Goal: Obtain resource: Download file/media

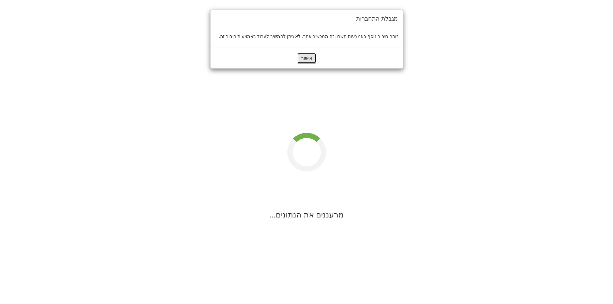
click at [300, 56] on button "אישור" at bounding box center [306, 58] width 19 height 11
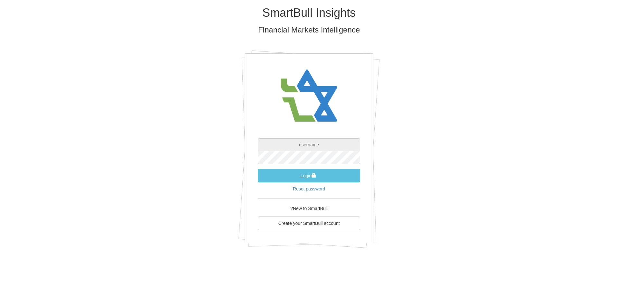
click at [308, 145] on input "text" at bounding box center [309, 144] width 102 height 13
paste input "[EMAIL_ADDRESS][DOMAIN_NAME]"
type input "[EMAIL_ADDRESS][DOMAIN_NAME]"
click at [420, 130] on div "SmartBull Insights Financial Markets Intelligence [EMAIL_ADDRESS][DOMAIN_NAME] …" at bounding box center [309, 129] width 377 height 259
click at [326, 177] on button "Login" at bounding box center [309, 176] width 102 height 14
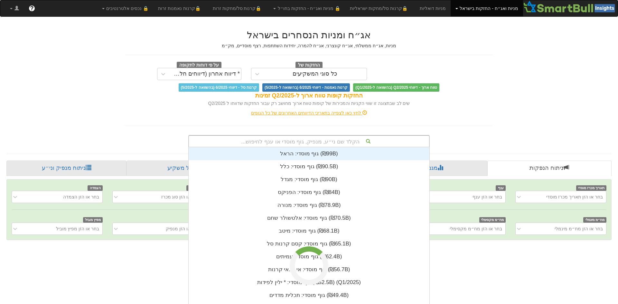
click at [345, 142] on div "הקלד שם ני״ע, מנפיק, גוף מוסדי או ענף לחיפוש..." at bounding box center [309, 141] width 240 height 11
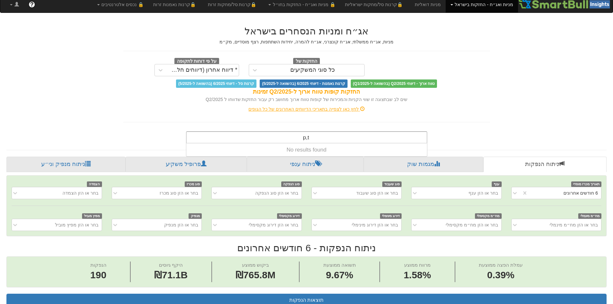
scroll to position [0, 1173]
type input "p"
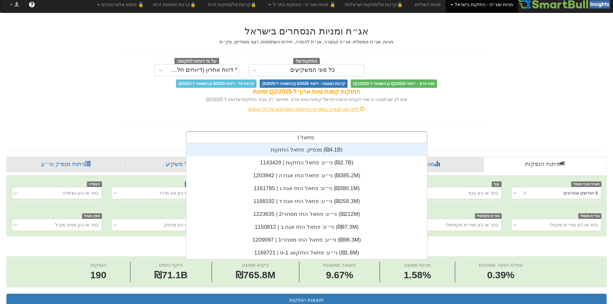
scroll to position [116, 0]
type input "פתאל הח"
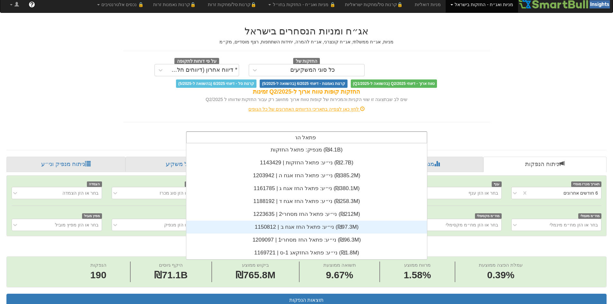
click at [316, 224] on div "ני״ע: ‏פתאל החז אגח ב | 1150812 ‎(₪97.3M)‎" at bounding box center [306, 227] width 241 height 13
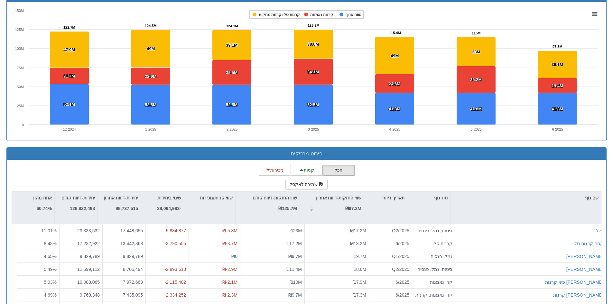
scroll to position [480, 0]
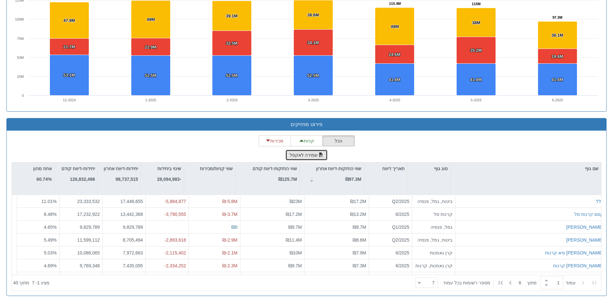
click at [306, 156] on button "שמירה לאקסל" at bounding box center [307, 155] width 42 height 11
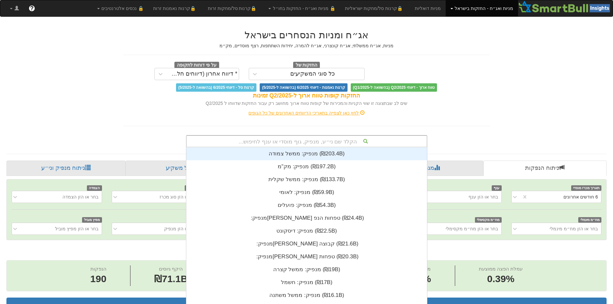
scroll to position [4, 0]
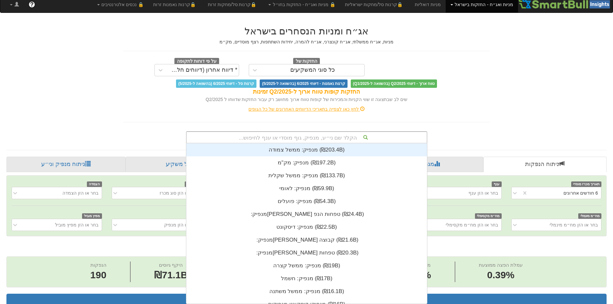
click at [303, 139] on div "הקלד שם ני״ע, מנפיק, גוף מוסדי או ענף לחיפוש..." at bounding box center [307, 137] width 240 height 11
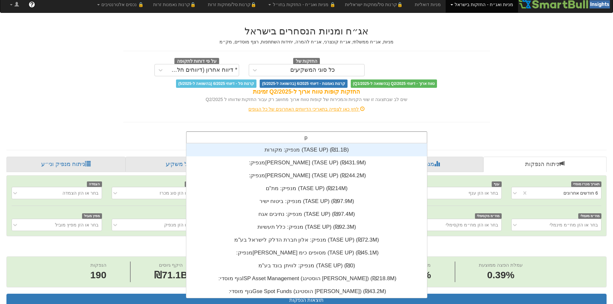
scroll to position [155, 0]
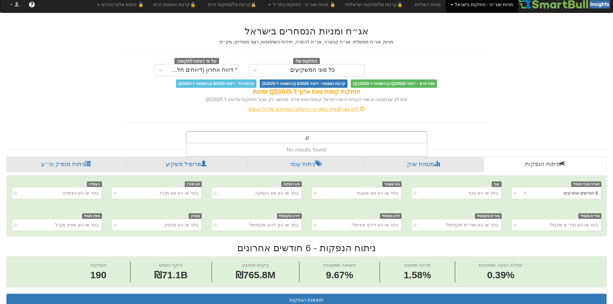
type input "p"
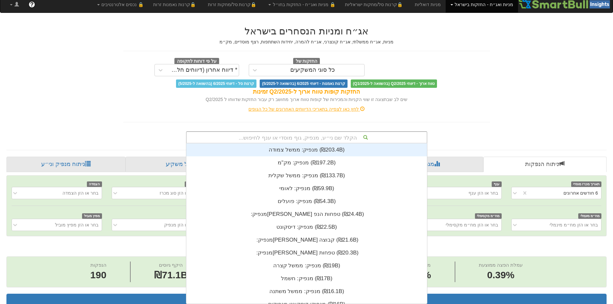
scroll to position [160, 0]
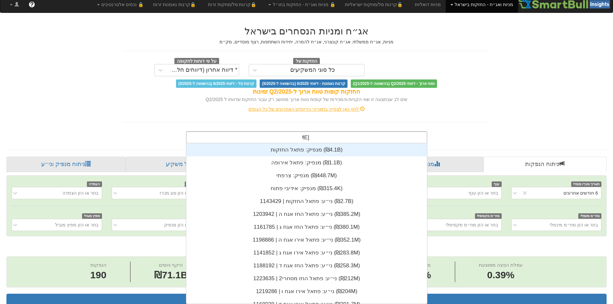
type input "פתא"
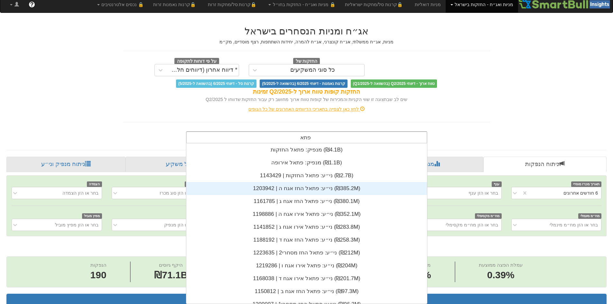
click at [303, 185] on div "ני״ע: ‏פתאל החז אגח ה | 1203942 ‎(₪385.2M)‎" at bounding box center [306, 188] width 241 height 13
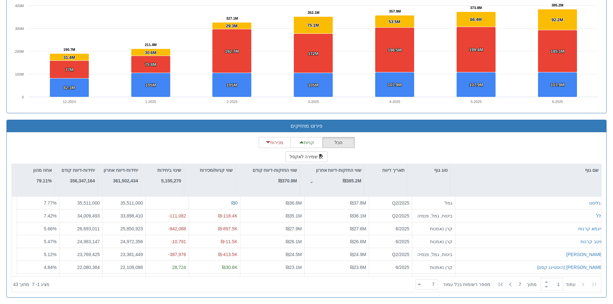
scroll to position [480, 0]
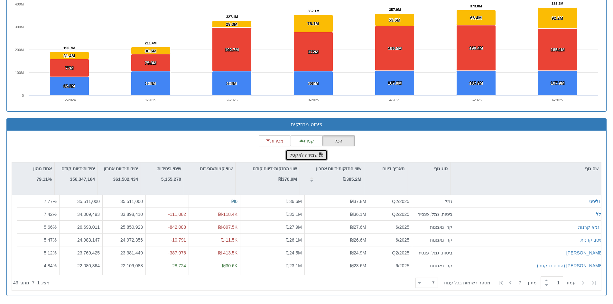
click at [307, 158] on button "שמירה לאקסל" at bounding box center [307, 155] width 42 height 11
